Goal: Check status: Check status

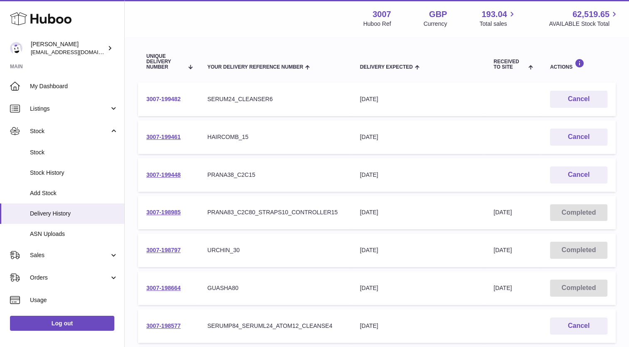
click at [168, 99] on link "3007-199482" at bounding box center [163, 99] width 35 height 7
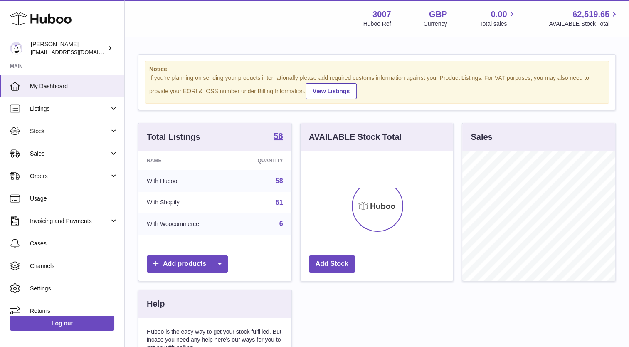
scroll to position [130, 153]
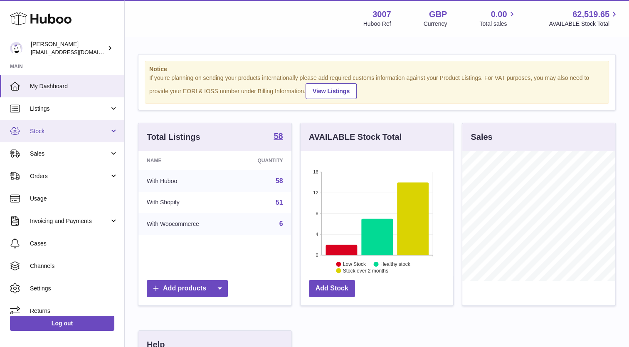
click at [48, 134] on span "Stock" at bounding box center [69, 131] width 79 height 8
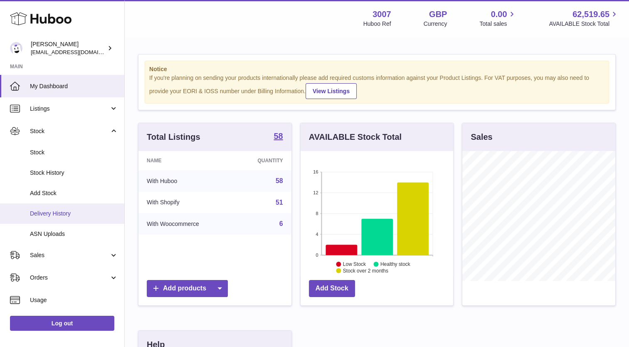
click at [62, 219] on link "Delivery History" at bounding box center [62, 213] width 124 height 20
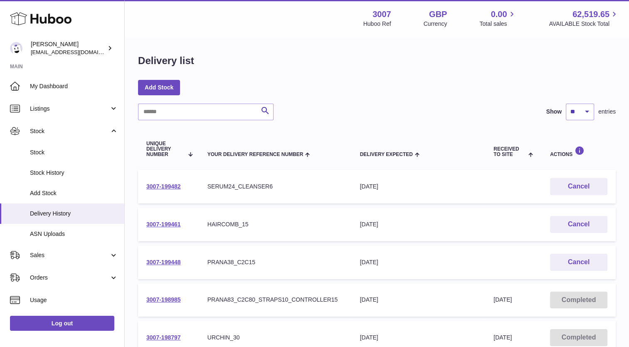
click at [156, 181] on td "3007-199482" at bounding box center [168, 187] width 61 height 34
click at [158, 189] on link "3007-199482" at bounding box center [163, 186] width 35 height 7
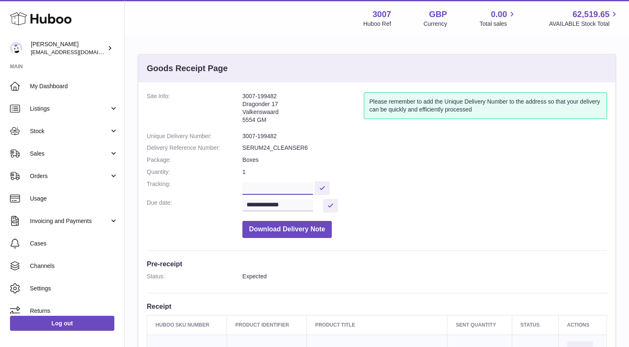
click at [276, 190] on input "text" at bounding box center [277, 188] width 71 height 12
paste input "**********"
type input "**********"
click at [335, 186] on button at bounding box center [336, 188] width 15 height 14
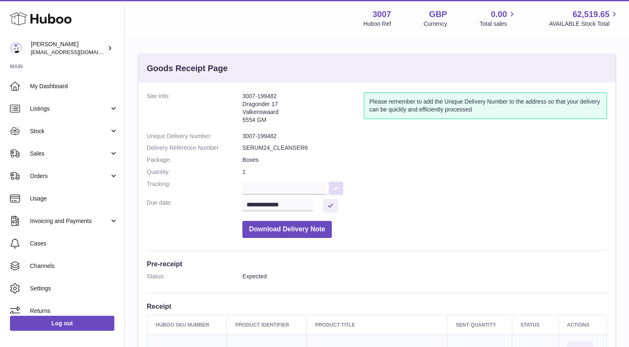
scroll to position [0, 0]
